Goal: Task Accomplishment & Management: Complete application form

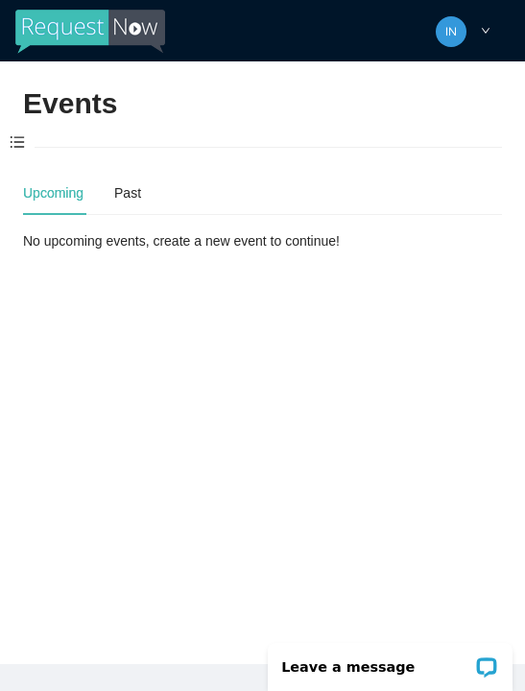
click at [16, 139] on span at bounding box center [17, 143] width 35 height 40
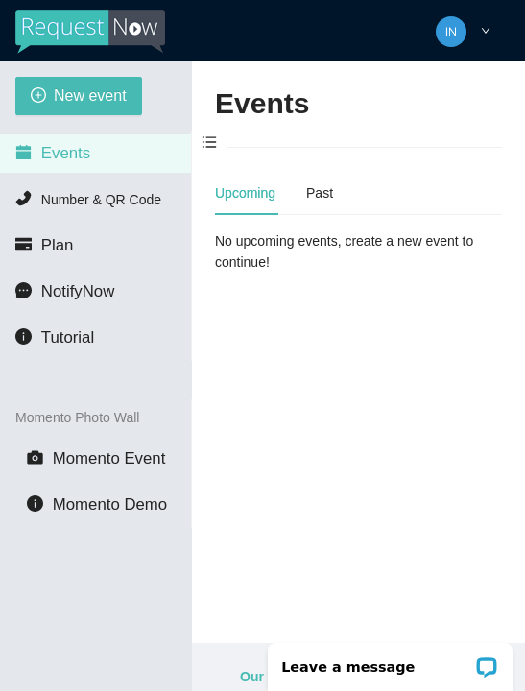
click at [53, 101] on button "New event" at bounding box center [78, 96] width 127 height 38
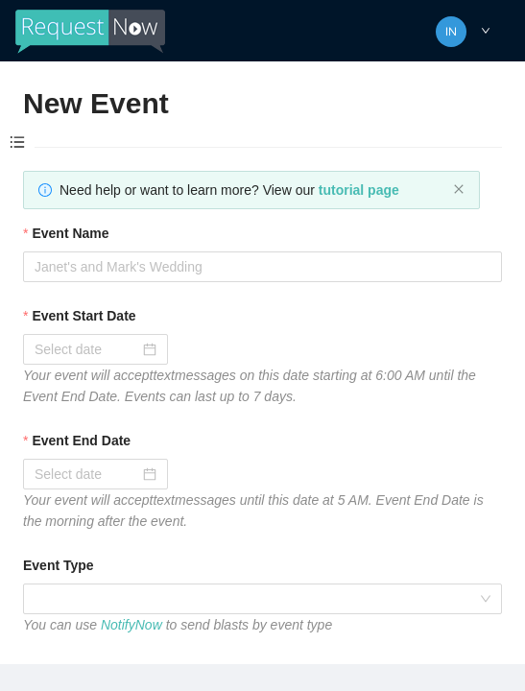
type textarea "Thanks for coming to Guitars and Cadillacs! Follow us on FB & IG @guitarsandcad…"
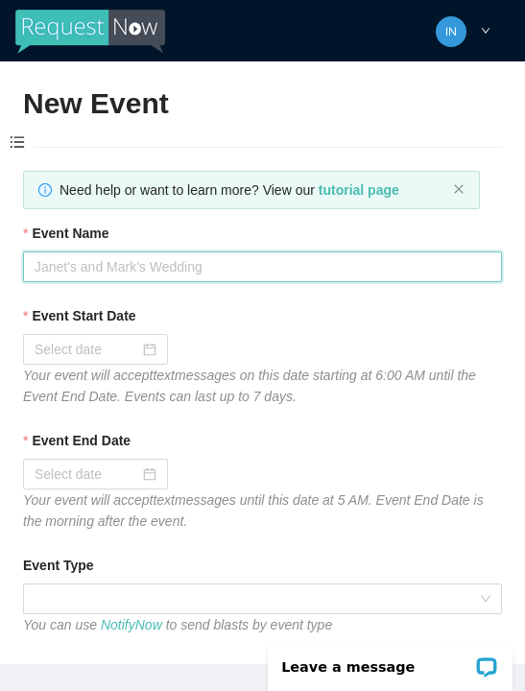
click at [91, 269] on input "Event Name" at bounding box center [262, 266] width 479 height 31
type input "Fireball [DATE]"
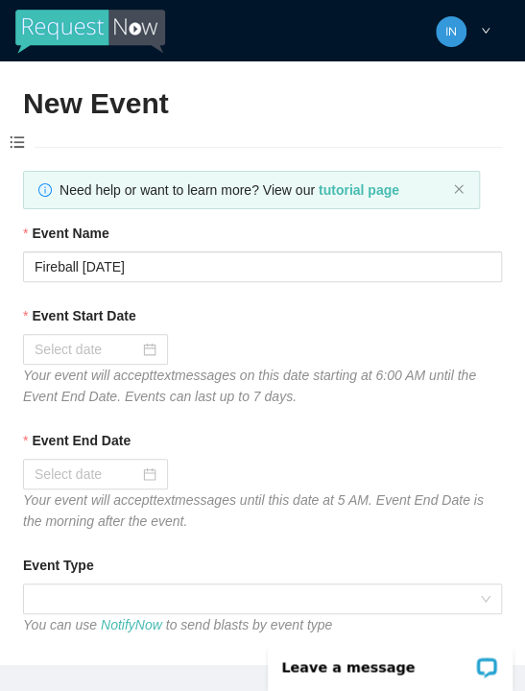
click at [72, 339] on input "Event Start Date" at bounding box center [87, 349] width 105 height 21
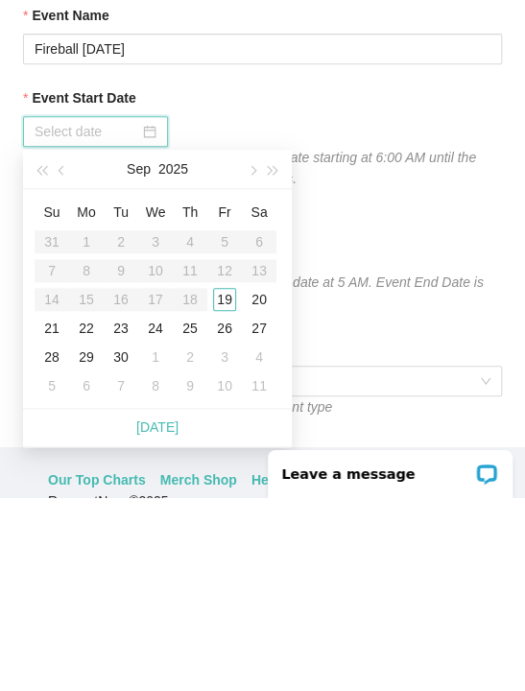
scroll to position [27, 0]
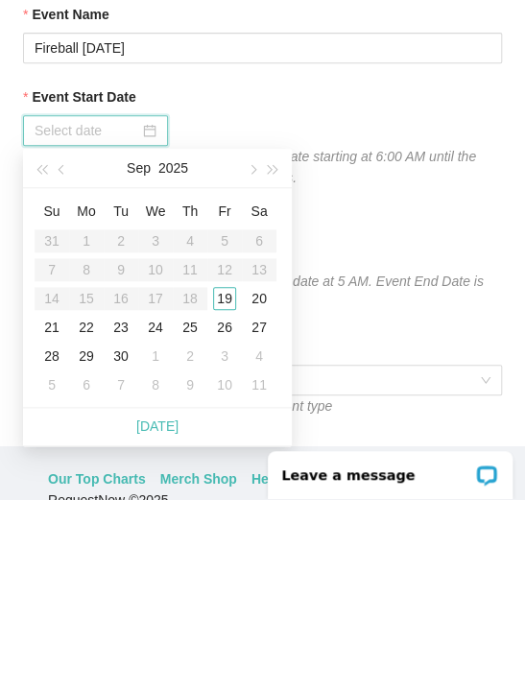
click at [191, 599] on div "[DATE]" at bounding box center [157, 618] width 269 height 38
click at [167, 610] on link "[DATE]" at bounding box center [157, 617] width 42 height 15
type input "[DATE]"
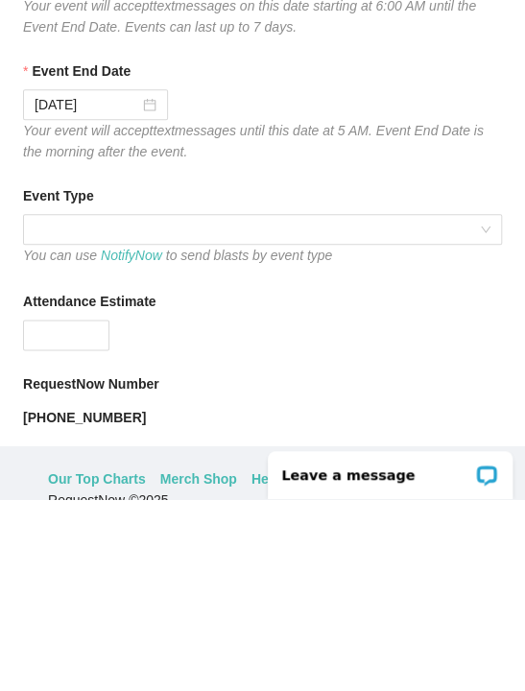
scroll to position [162, 0]
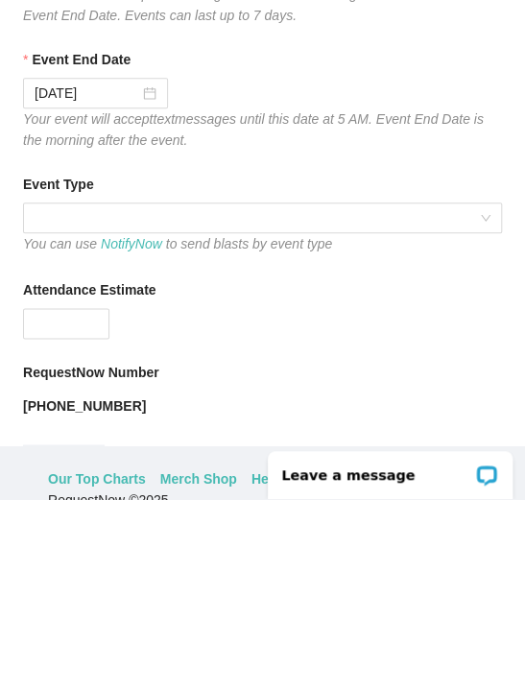
click at [370, 395] on span at bounding box center [263, 409] width 456 height 29
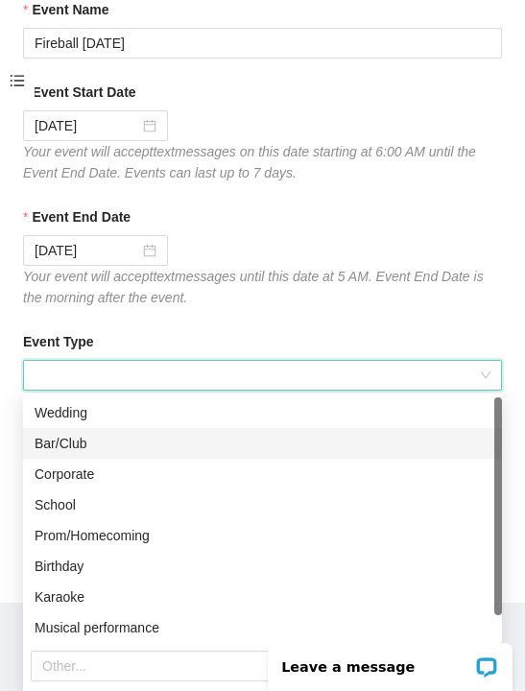
click at [118, 449] on div "Bar/Club" at bounding box center [263, 443] width 456 height 21
type textarea "Thanks for coming to Guitars and Cadillacs! Follow us on FB & IG @guitarsandcad…"
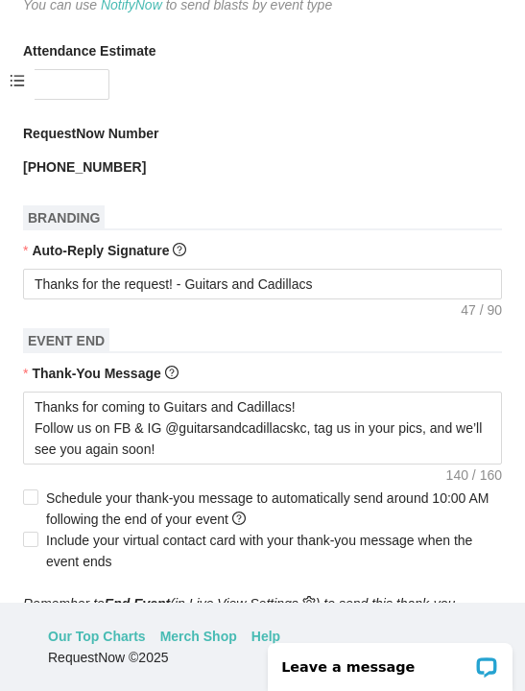
scroll to position [570, 0]
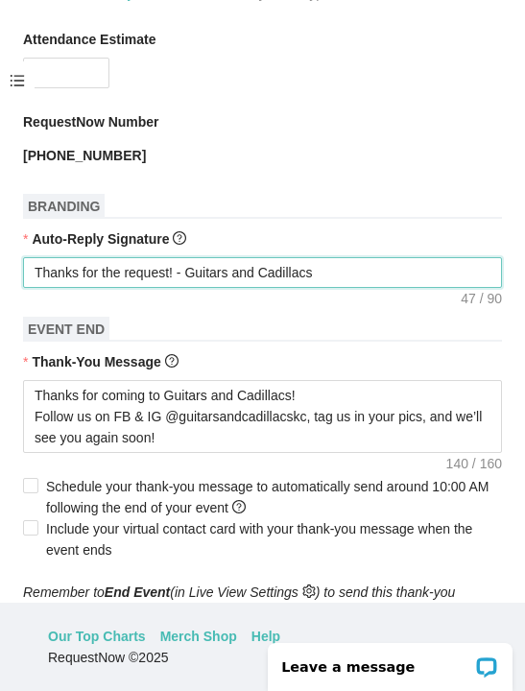
click at [359, 276] on textarea "Thanks for the request! - Guitars and Cadillacs" at bounding box center [262, 272] width 479 height 31
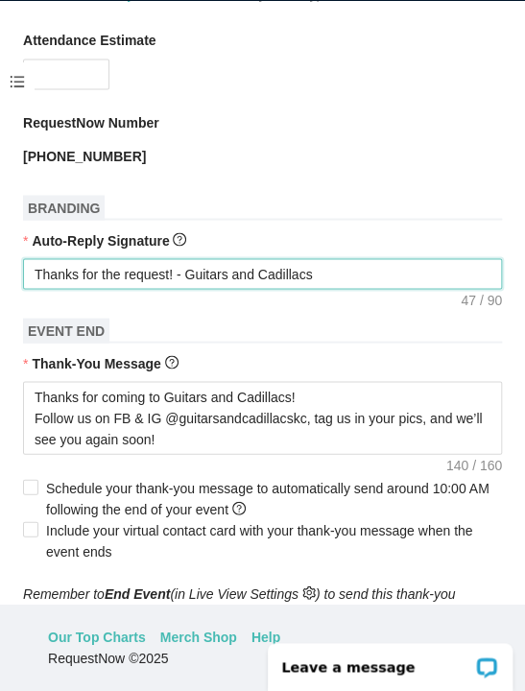
type textarea "Thanks for the request! - Guitars and Cadillacs"
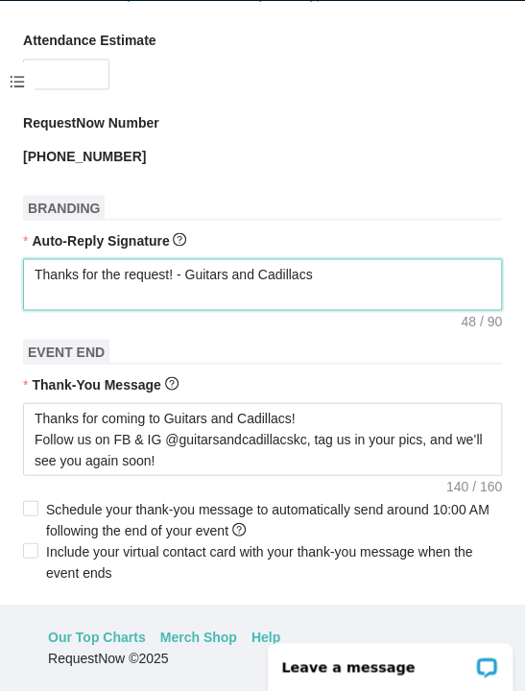
type textarea "Thanks for the request! - Guitars and Cadillacs I"
type textarea "Thanks for the request! - Guitars and Cadillacs"
type textarea "Thanks for the request! - Guitars and Cadillacs T"
type textarea "Thanks for the request! - Guitars and Cadillacs Ti"
type textarea "Thanks for the request! - Guitars and Cadillacs Tip"
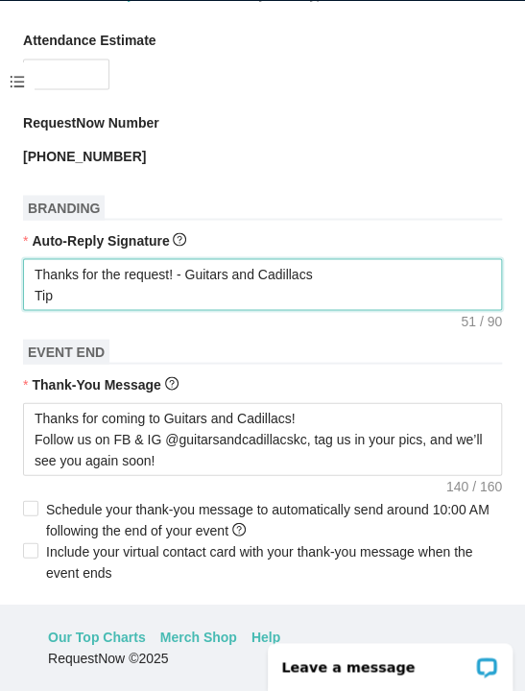
type textarea "Thanks for the request! - Guitars and Cadillacs Tip"
type textarea "Thanks for the request! - Guitars and Cadillacs Tip t"
type textarea "Thanks for the request! - Guitars and Cadillacs Tip th"
type textarea "Thanks for the request! - Guitars and Cadillacs Tip the"
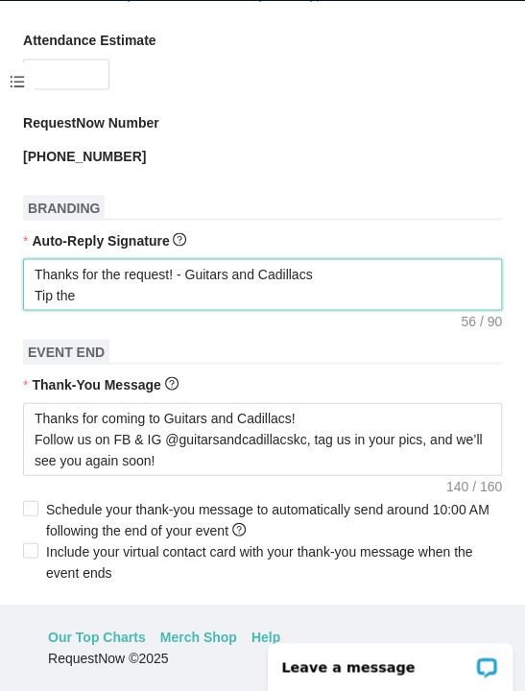
type textarea "Thanks for the request! - Guitars and Cadillacs Tip the D"
type textarea "Thanks for the request! - Guitars and Cadillacs Tip the DJ"
type textarea "Thanks for the request! - Guitars and Cadillacs Tip the DJ?"
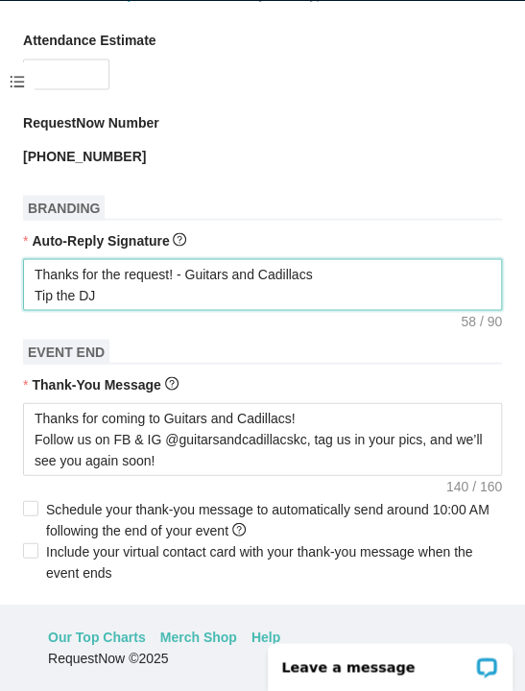
type textarea "Thanks for the request! - Guitars and Cadillacs Tip the DJ?"
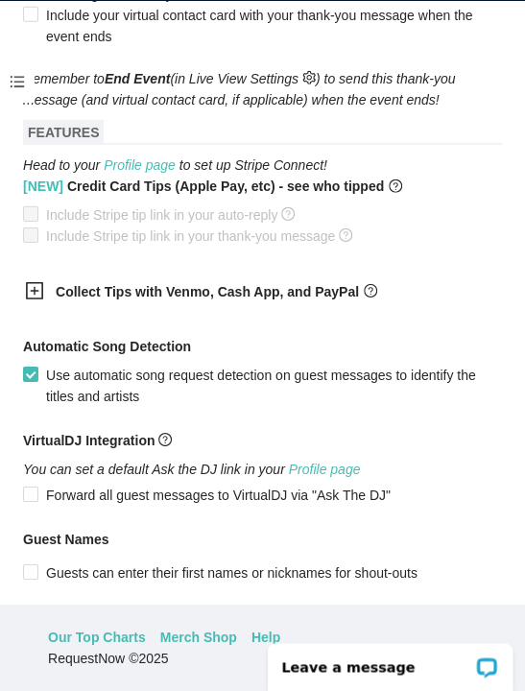
scroll to position [1135, 0]
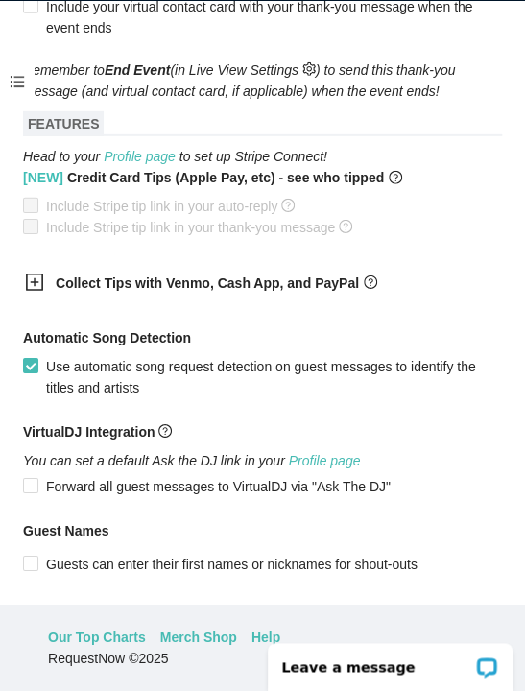
type textarea "Thanks for the request! - Guitars and Cadillacs Tip the DJ?"
click at [39, 292] on icon "plus-square" at bounding box center [34, 282] width 19 height 19
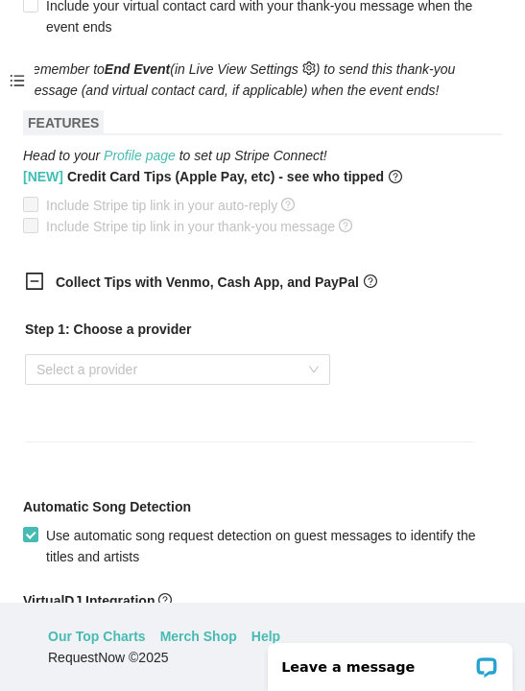
click at [180, 370] on input "search" at bounding box center [170, 369] width 269 height 29
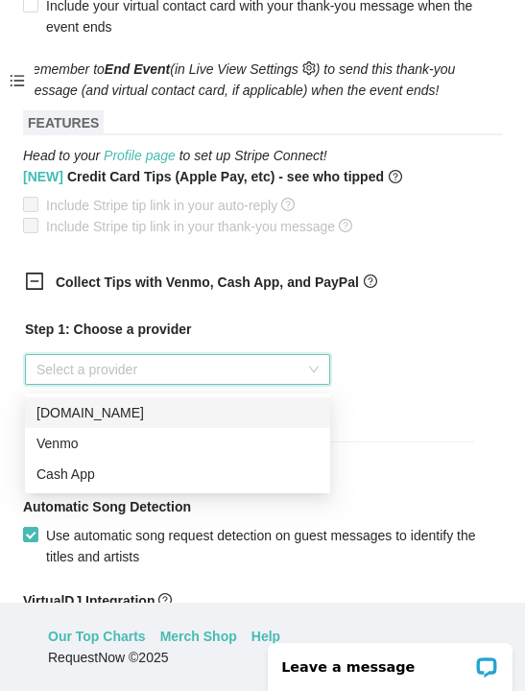
click at [101, 447] on div "Venmo" at bounding box center [177, 443] width 282 height 21
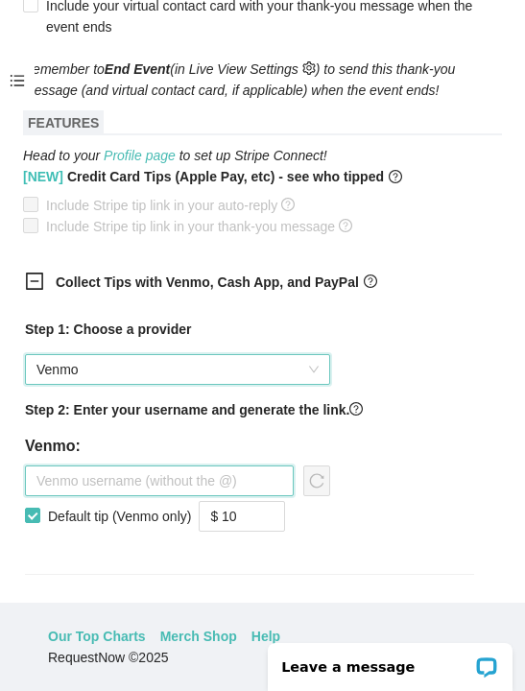
click at [245, 496] on input "text" at bounding box center [159, 480] width 269 height 31
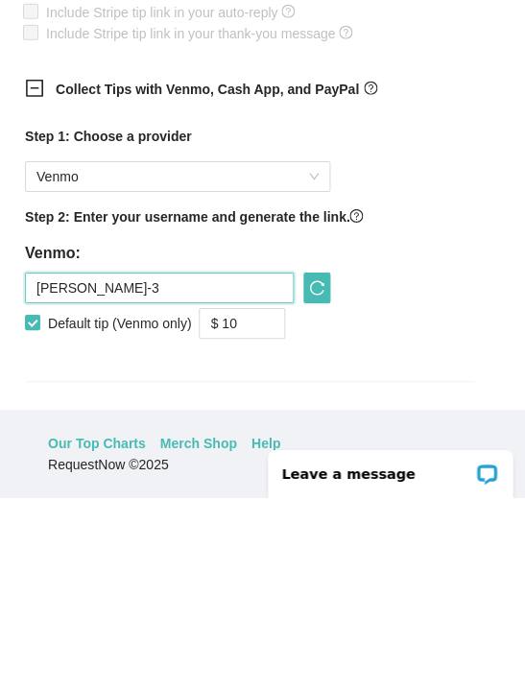
type input "[PERSON_NAME]-3"
click at [269, 502] on input "$ 10" at bounding box center [242, 516] width 84 height 29
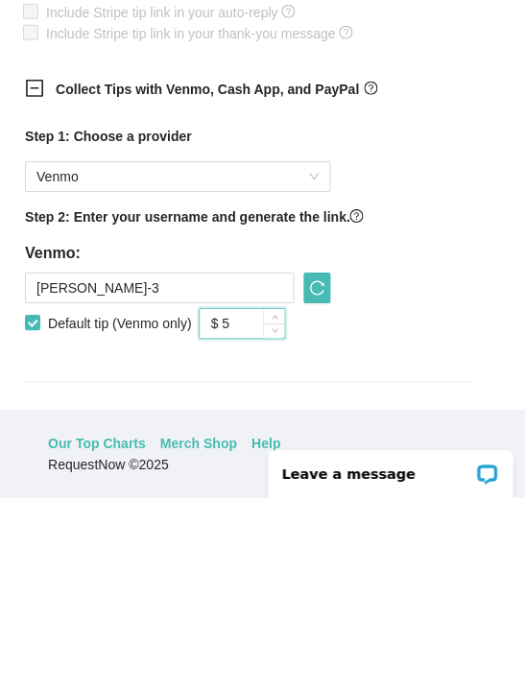
type input "$ 5"
click at [319, 473] on icon "reload" at bounding box center [316, 480] width 15 height 15
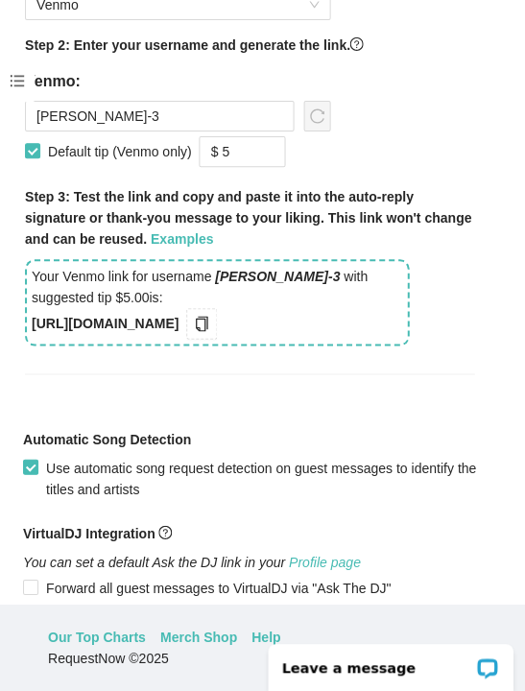
scroll to position [1503, 0]
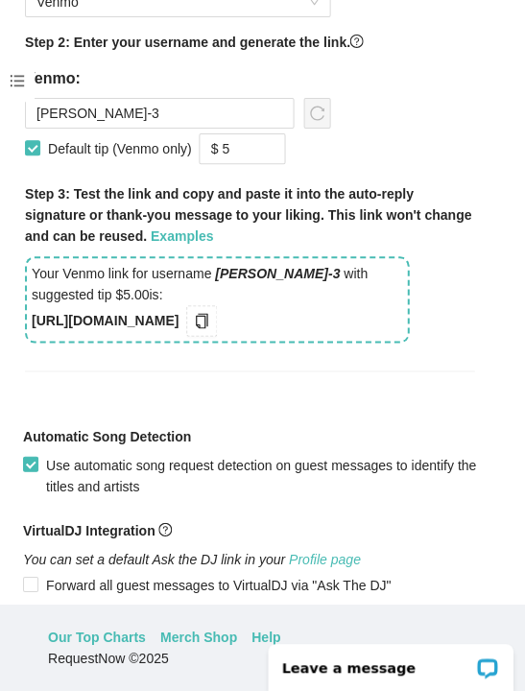
click at [208, 328] on icon "copy" at bounding box center [202, 320] width 12 height 15
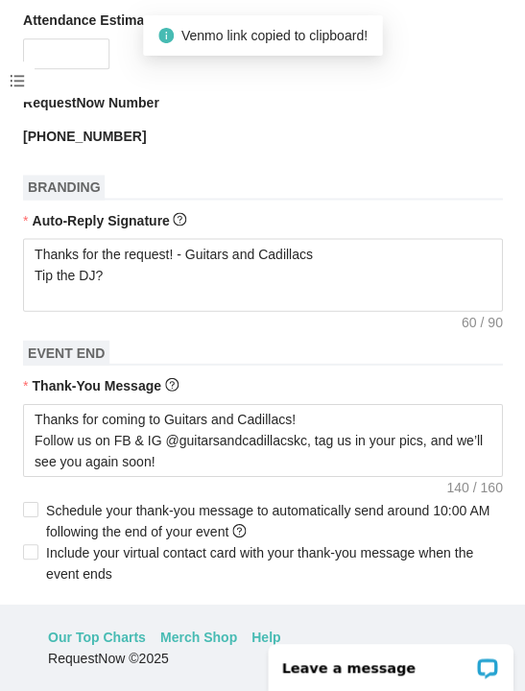
scroll to position [585, 0]
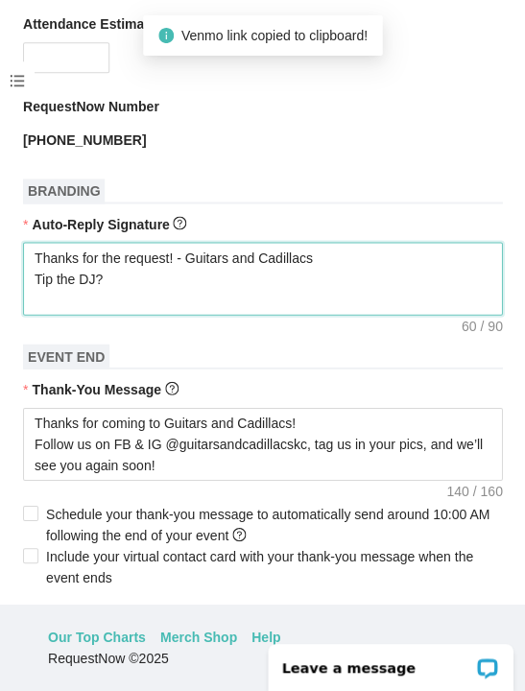
click at [331, 311] on textarea "Thanks for the request! - Guitars and Cadillacs Tip the DJ?" at bounding box center [262, 278] width 479 height 73
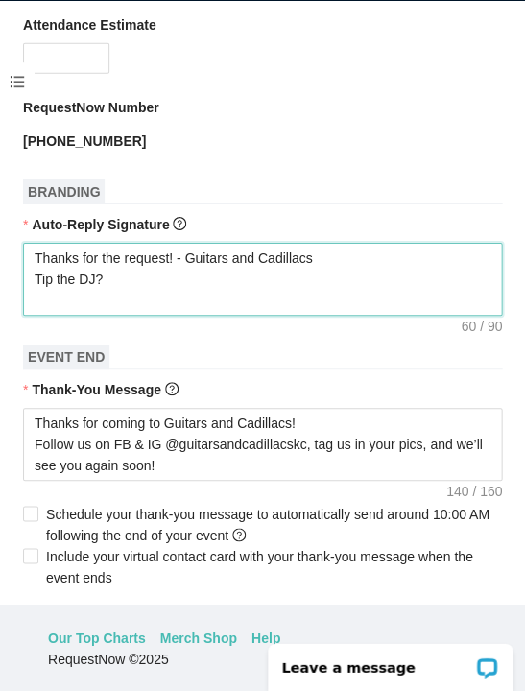
click at [349, 296] on textarea "Thanks for the request! - Guitars and Cadillacs Tip the DJ?" at bounding box center [262, 279] width 479 height 73
paste textarea "[URL][DOMAIN_NAME]"
type textarea "Thanks for the request! - Guitars and Cadillacs Tip the DJ? [URL][DOMAIN_NAME]"
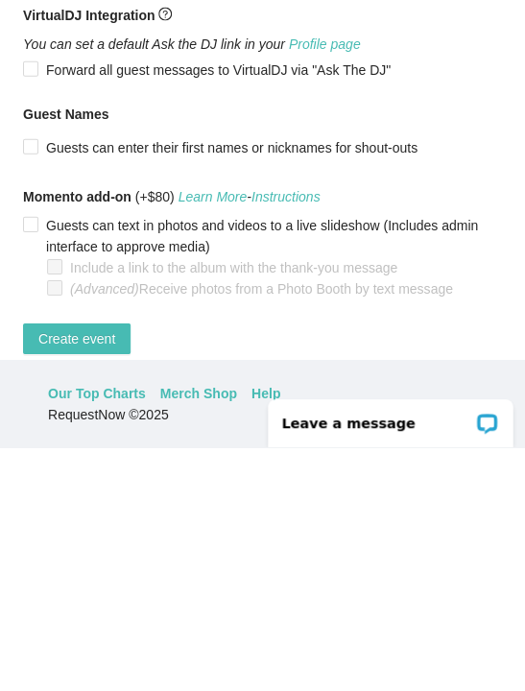
scroll to position [83, 0]
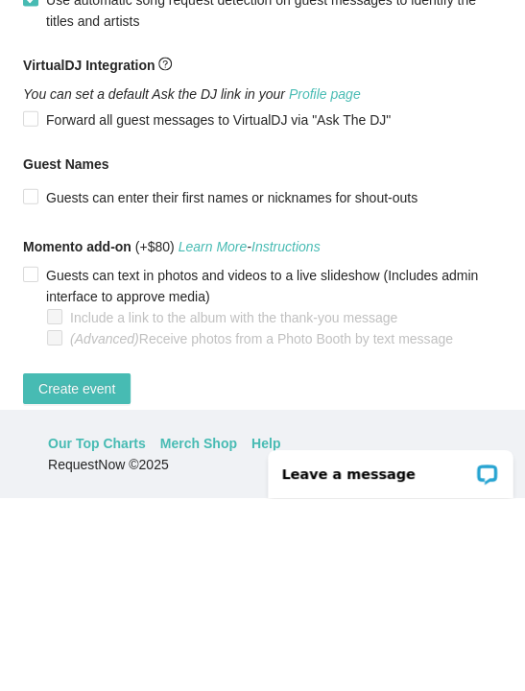
type textarea "Thanks for the request! - Guitars and Cadillacs Tip the DJ? [URL][DOMAIN_NAME]"
click at [100, 571] on span "Create event" at bounding box center [76, 581] width 77 height 21
type textarea "Thanks for coming to Guitars and Cadillacs! Follow us on FB & IG @guitarsandcad…"
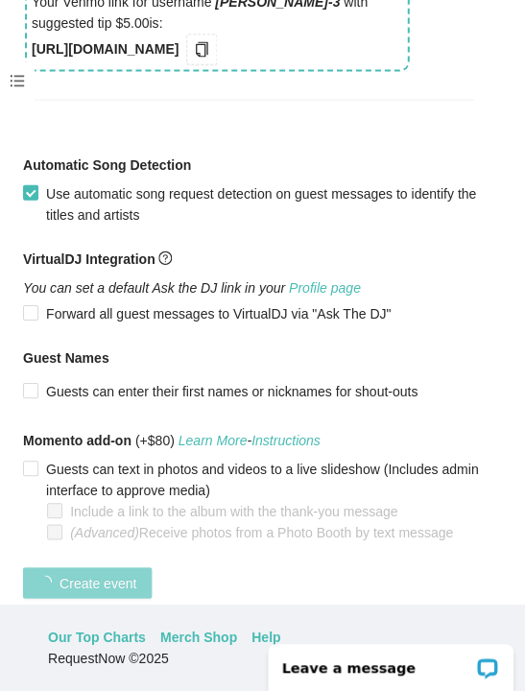
scroll to position [509, 0]
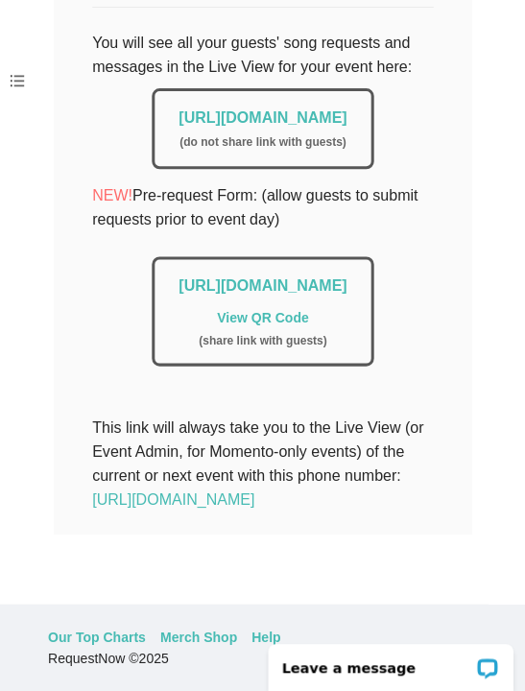
click at [346, 133] on div "( do not share link with guests )" at bounding box center [262, 142] width 168 height 18
click at [346, 109] on link "[URL][DOMAIN_NAME]" at bounding box center [262, 117] width 168 height 16
